Goal: Information Seeking & Learning: Learn about a topic

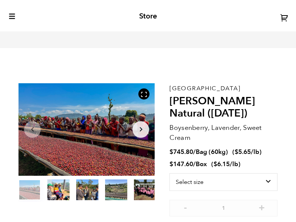
scroll to position [266, 241]
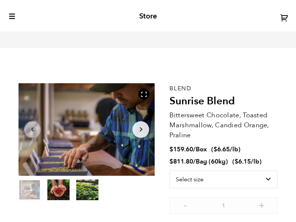
scroll to position [266, 241]
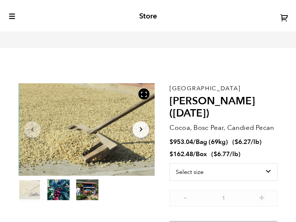
scroll to position [266, 241]
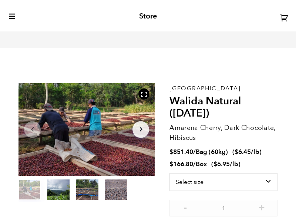
scroll to position [266, 241]
